Goal: Find contact information: Find contact information

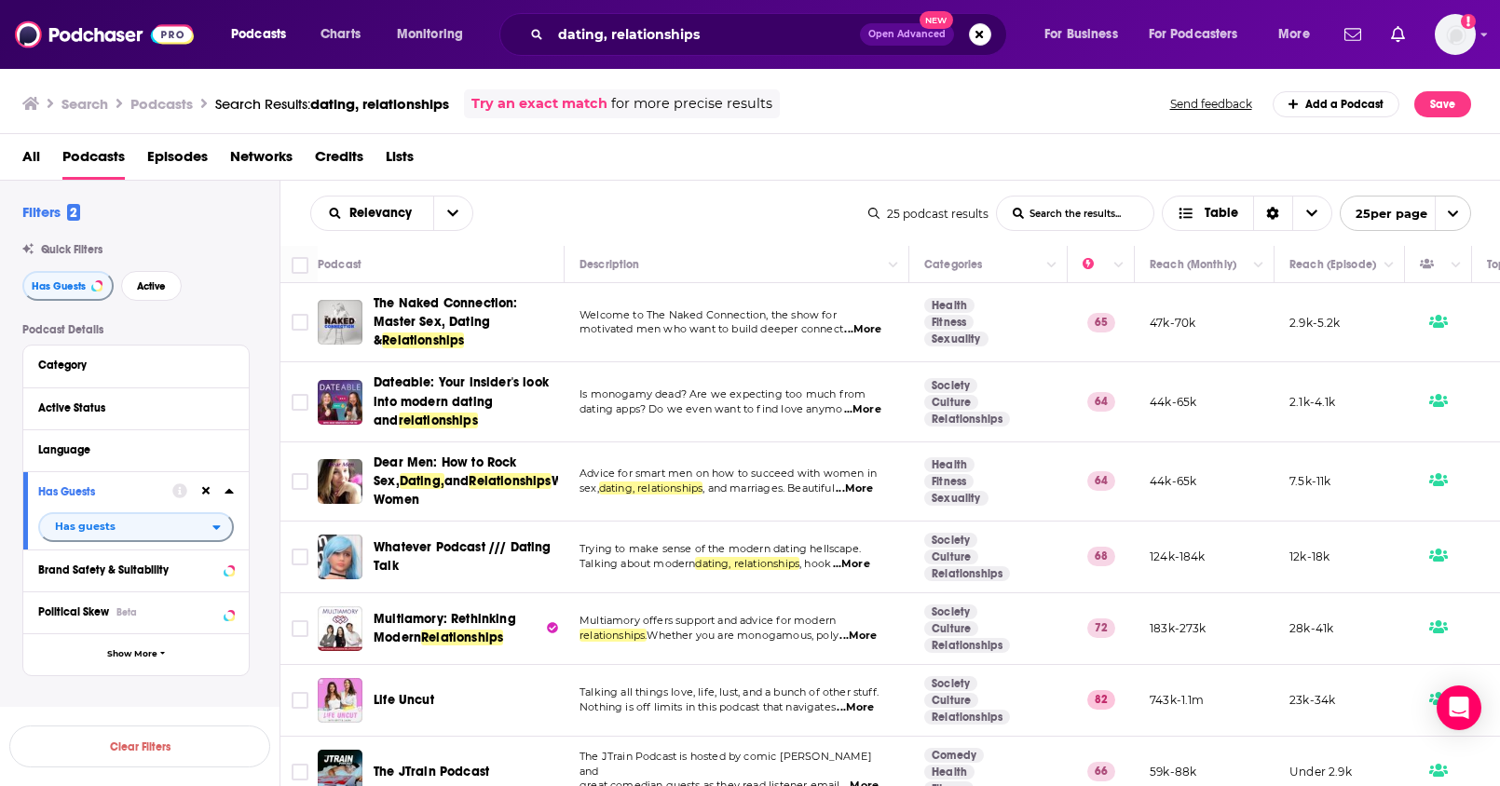
scroll to position [1319, 0]
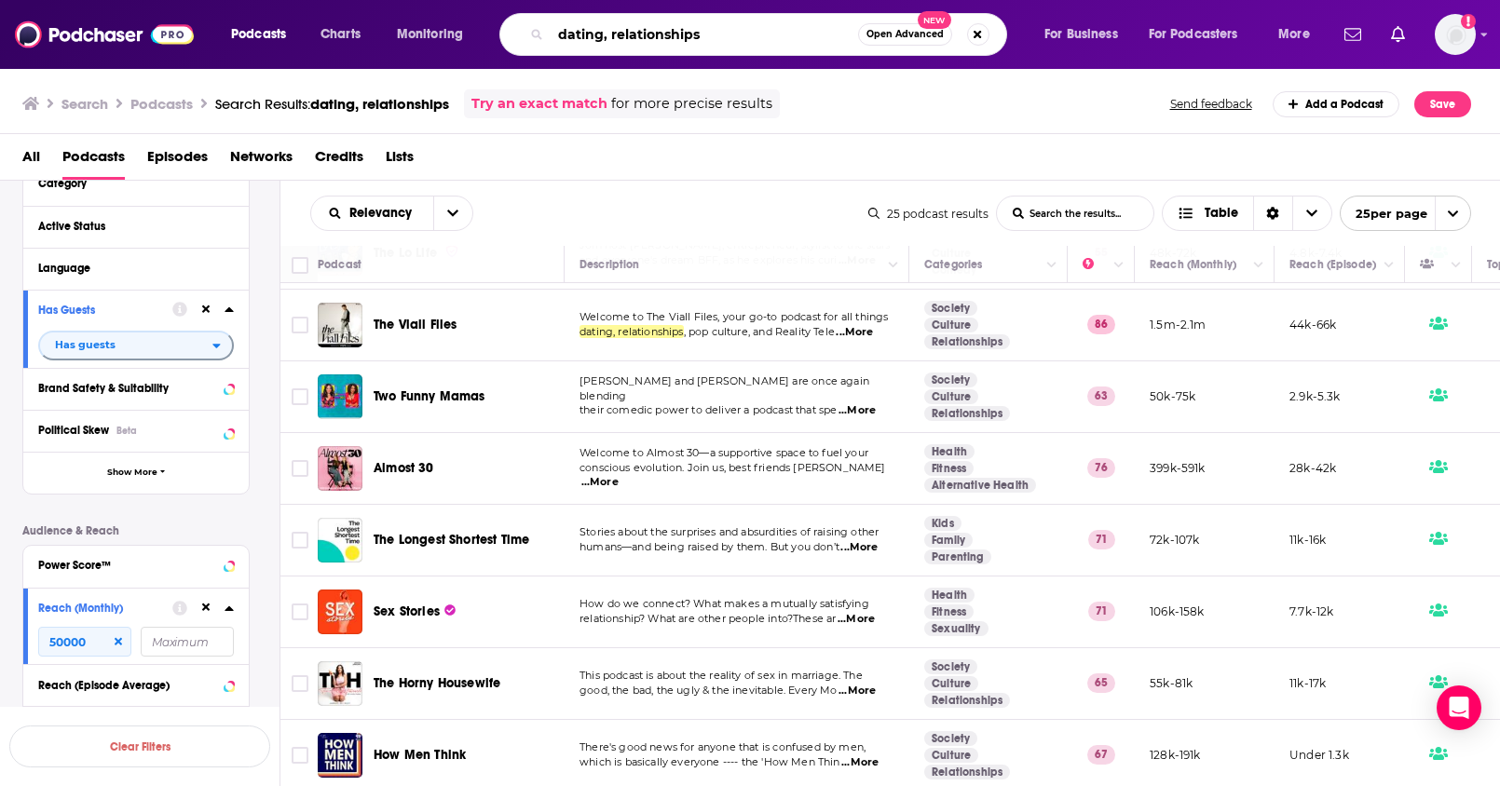
drag, startPoint x: 682, startPoint y: 37, endPoint x: 448, endPoint y: 7, distance: 235.8
click at [448, 7] on div "Podcasts Charts Monitoring dating, relationships Open Advanced New For Business…" at bounding box center [750, 34] width 1500 height 69
paste input "Seeing Other People"
type input "Seeing Other People"
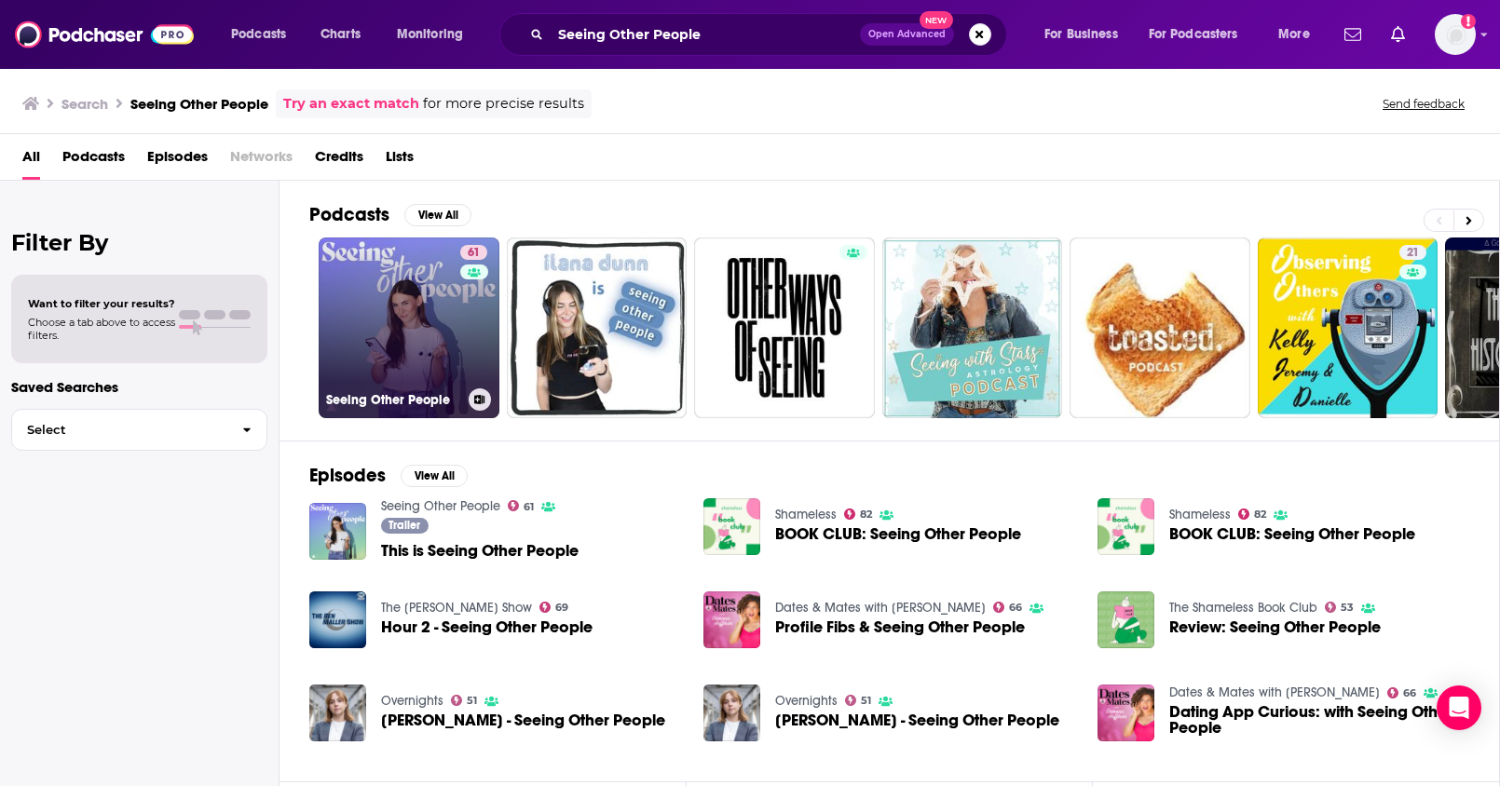
click at [394, 295] on link "61 Seeing Other People" at bounding box center [409, 328] width 181 height 181
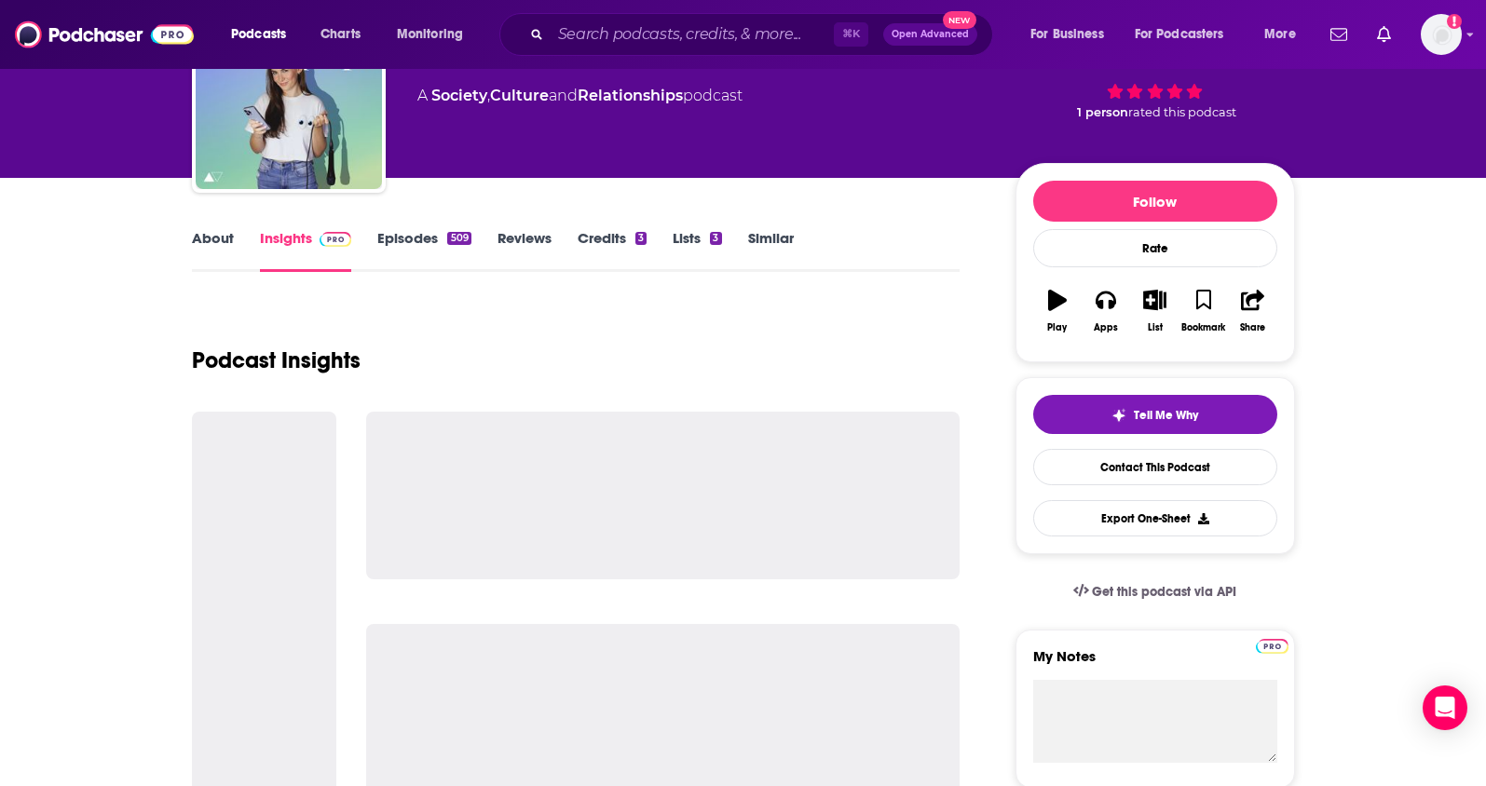
scroll to position [146, 0]
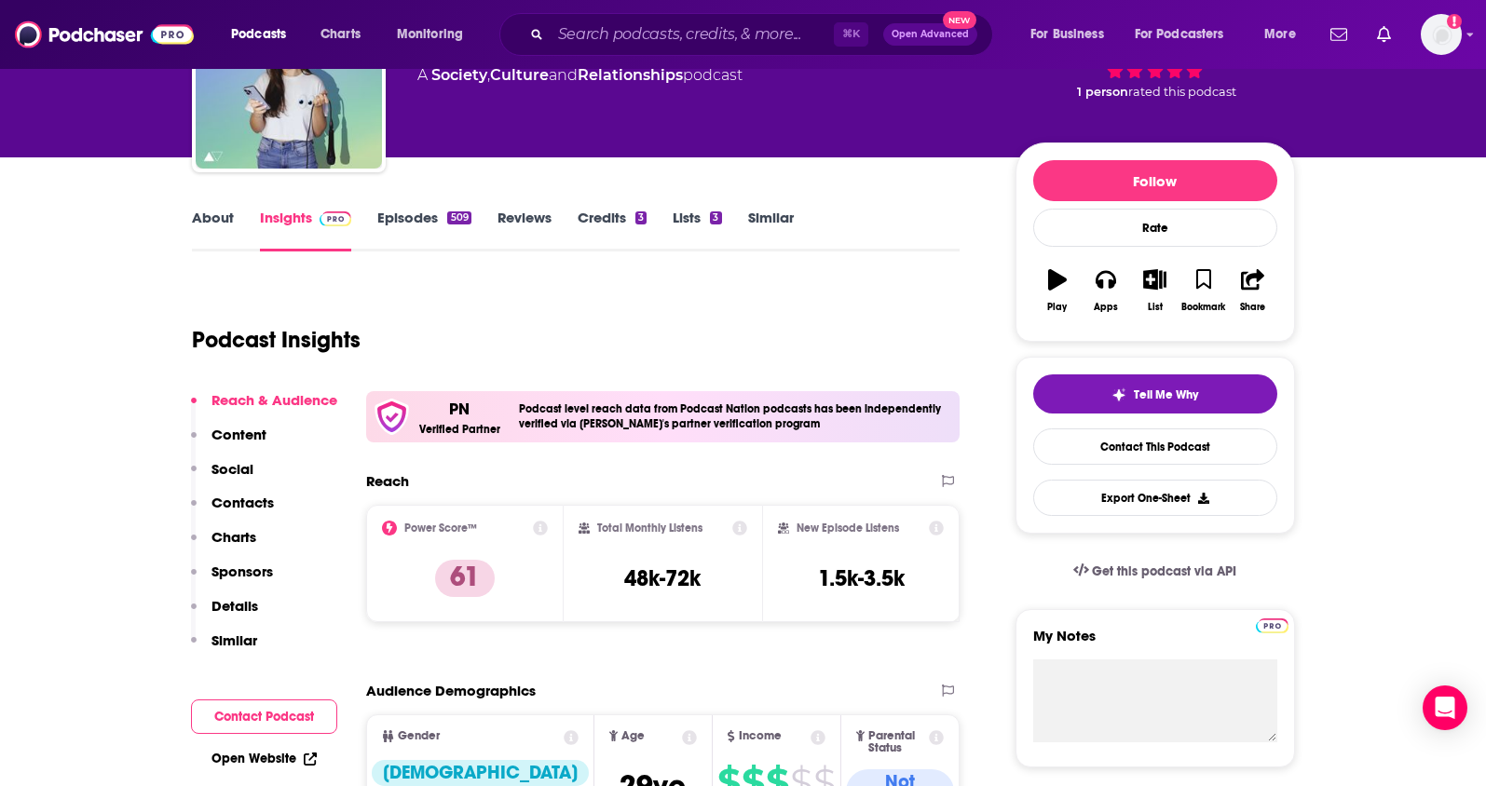
click at [250, 503] on p "Contacts" at bounding box center [243, 503] width 62 height 18
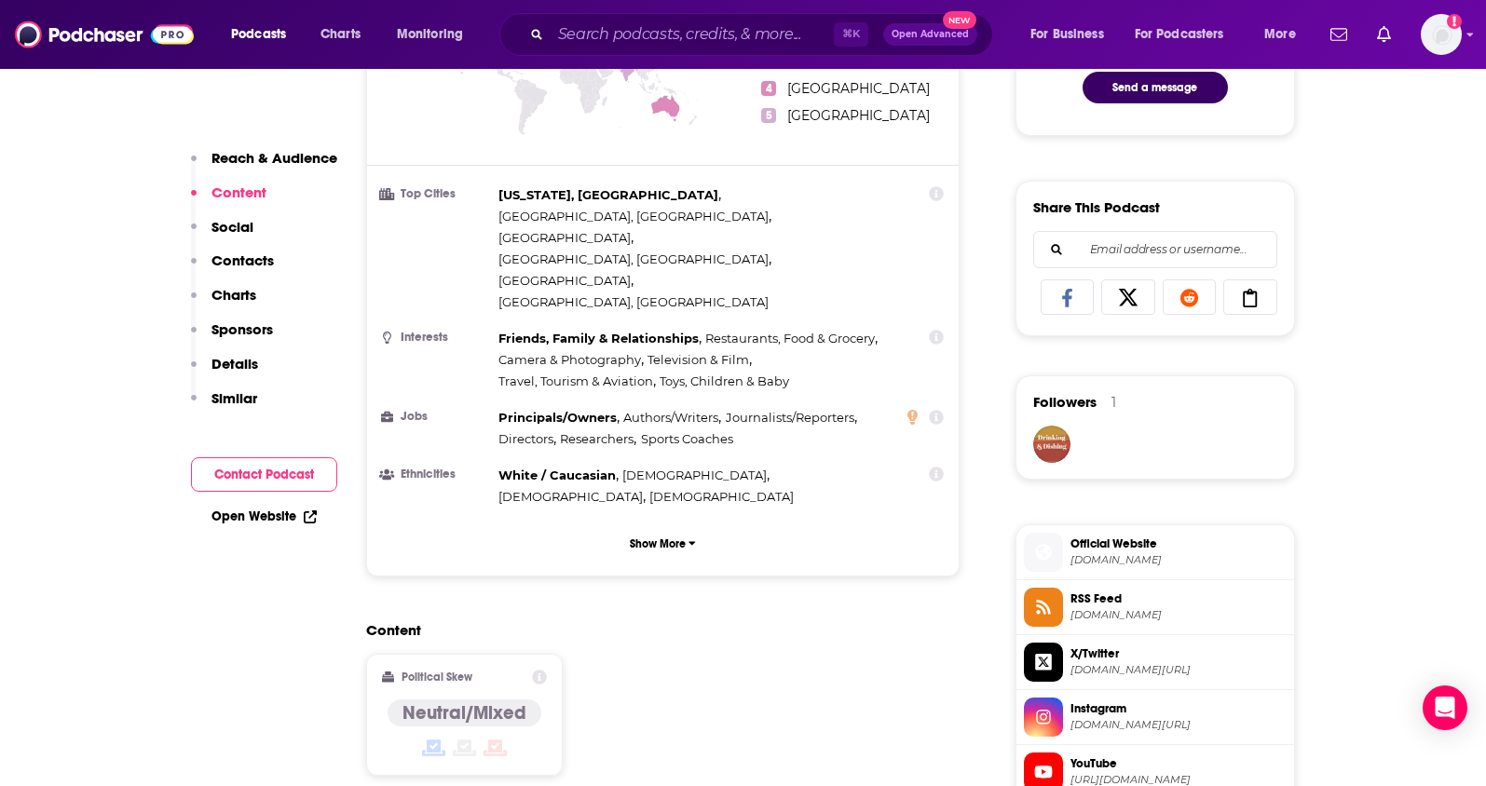
scroll to position [148, 0]
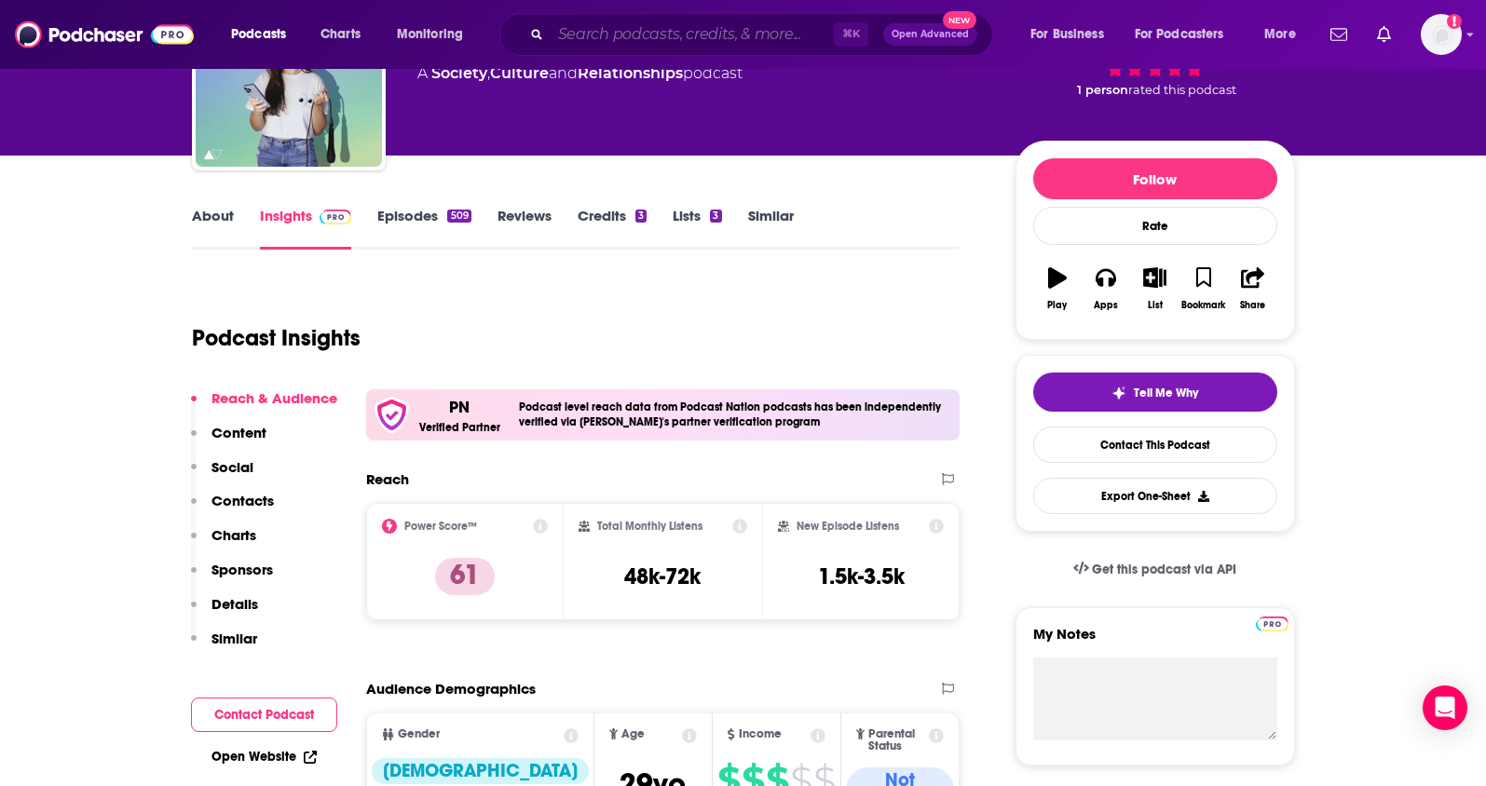
click at [644, 43] on input "Search podcasts, credits, & more..." at bounding box center [692, 35] width 283 height 30
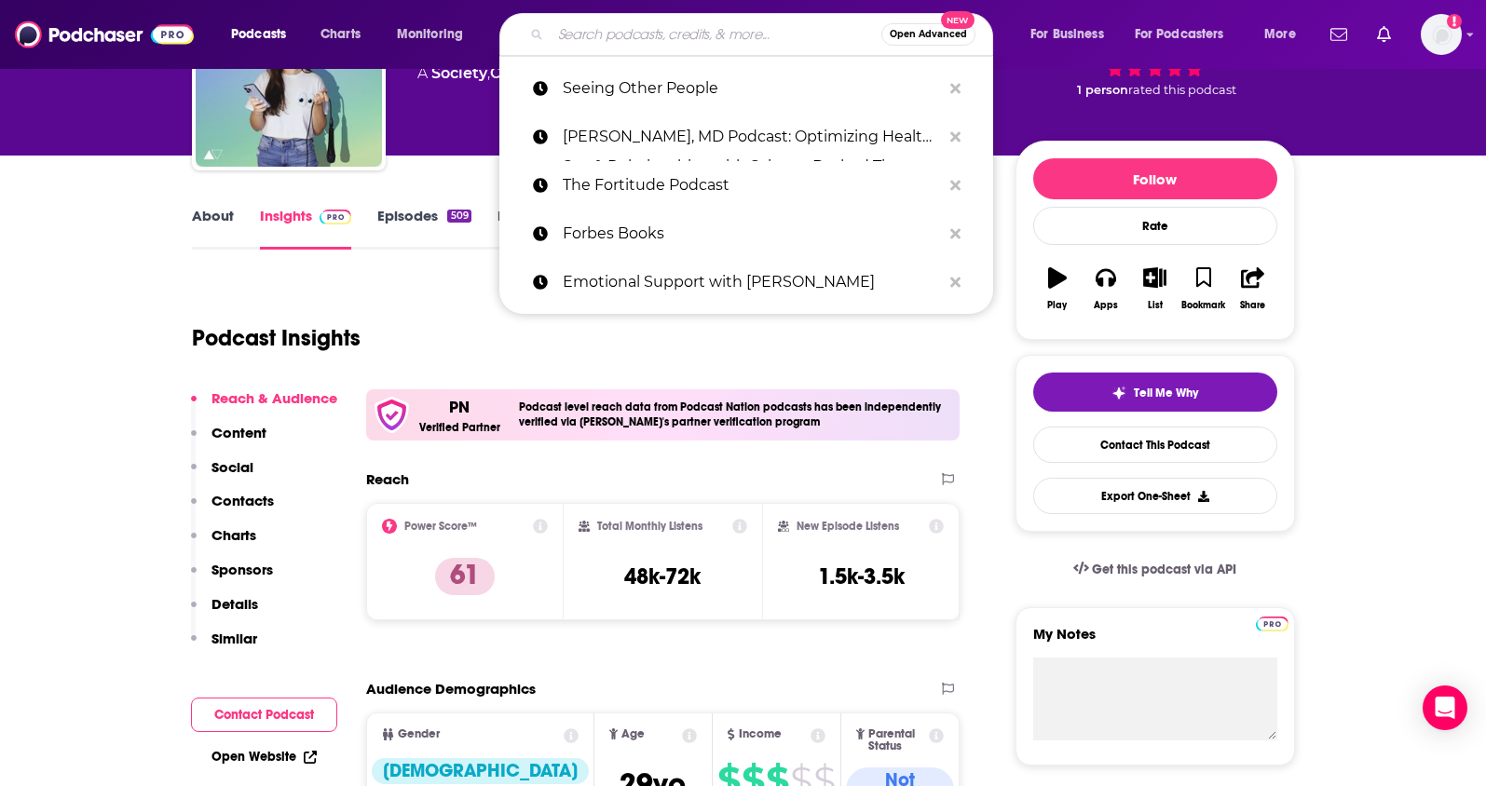
paste input "The Lo Life"
type input "The Lo Life"
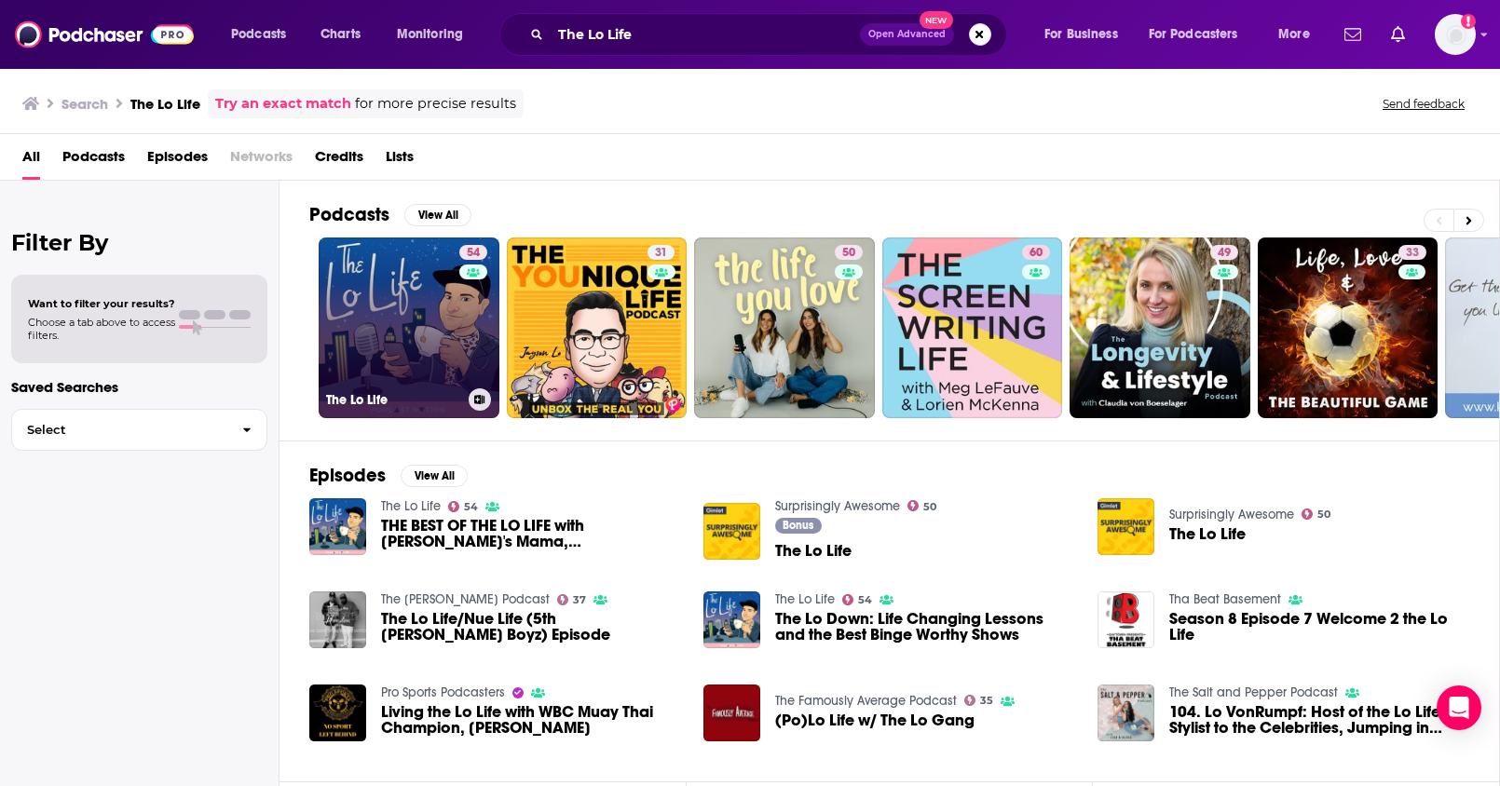
click at [397, 290] on link "54 The Lo Life" at bounding box center [409, 328] width 181 height 181
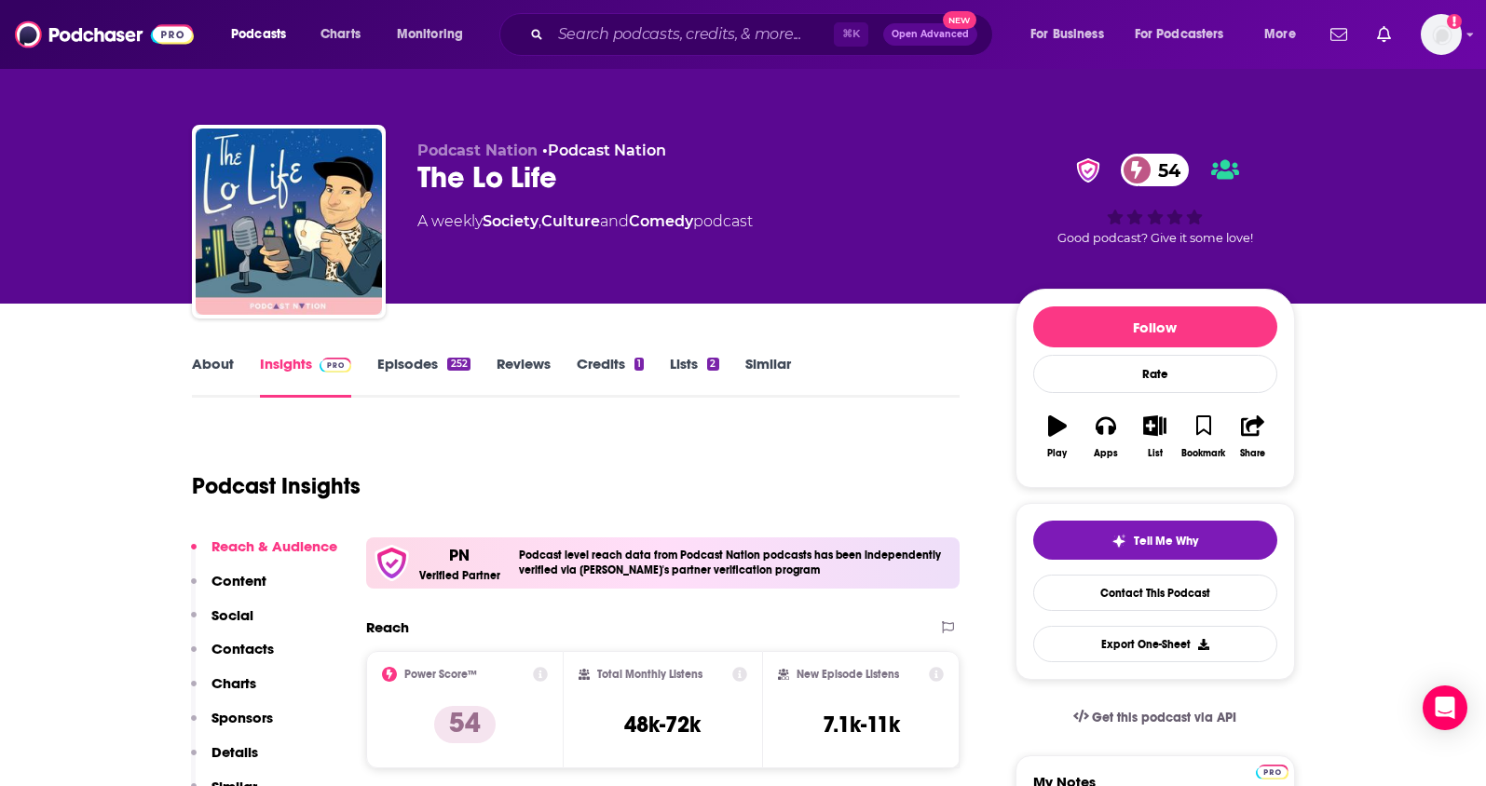
click at [257, 642] on p "Contacts" at bounding box center [243, 649] width 62 height 18
